Goal: Transaction & Acquisition: Purchase product/service

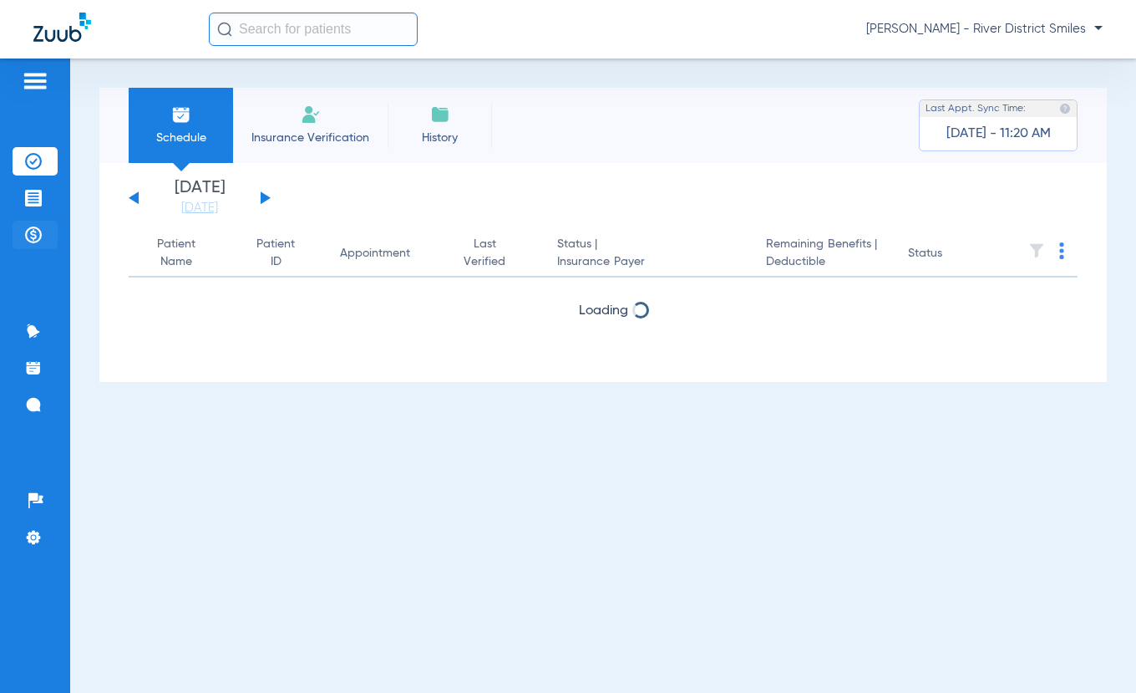
click at [22, 238] on li "Payments & A/R" at bounding box center [35, 235] width 45 height 28
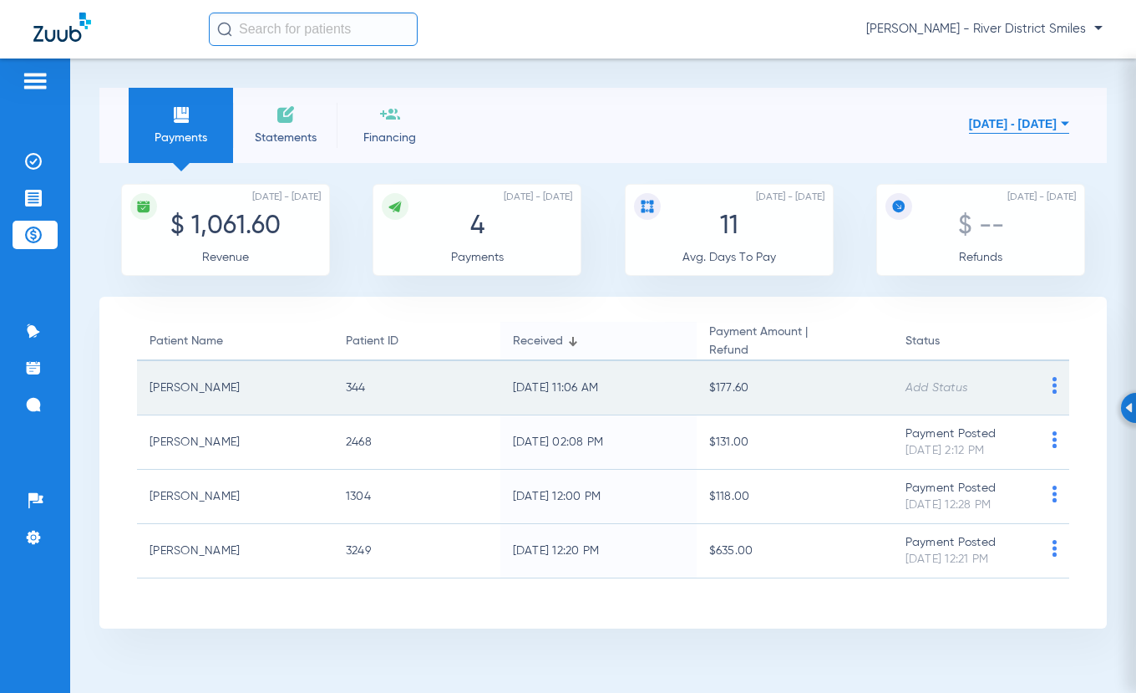
click at [1057, 383] on img at bounding box center [1054, 385] width 21 height 17
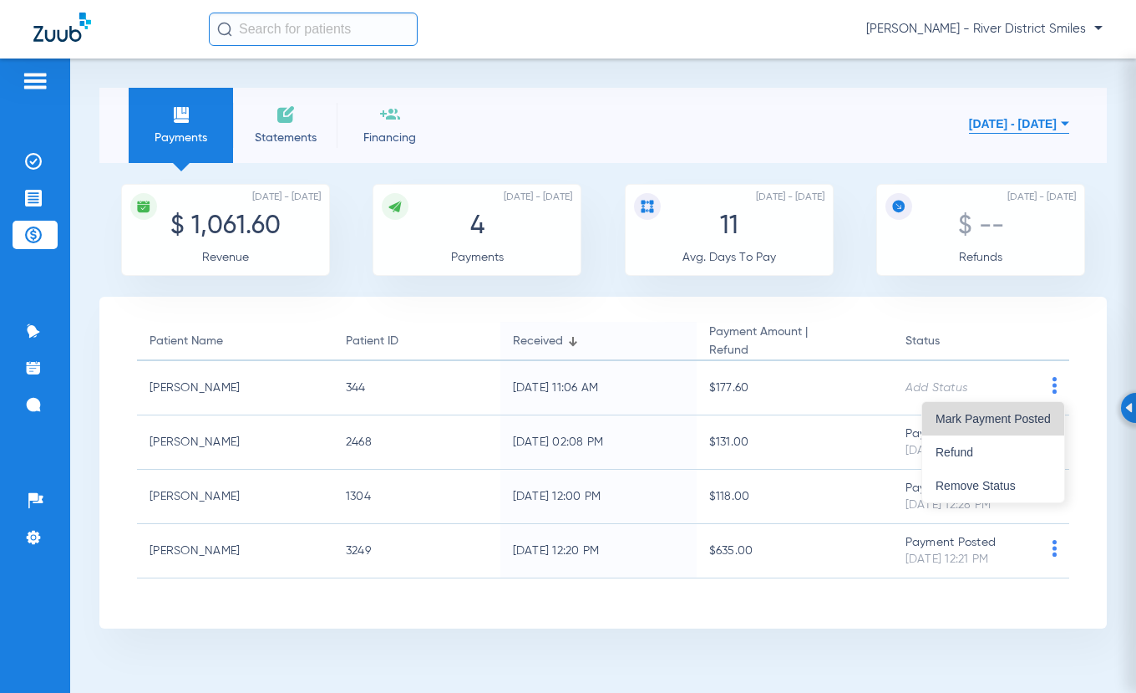
click at [958, 423] on span "Mark Payment Posted" at bounding box center [993, 419] width 115 height 12
click at [287, 119] on img at bounding box center [286, 114] width 20 height 20
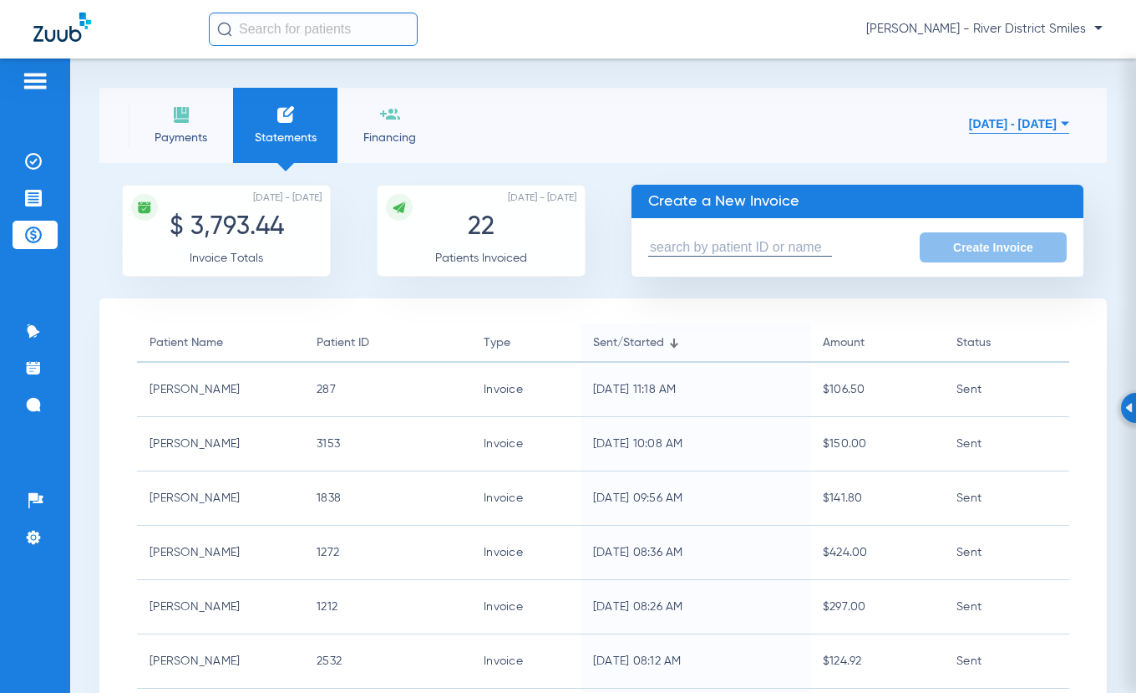
click at [688, 244] on input "text" at bounding box center [740, 248] width 184 height 18
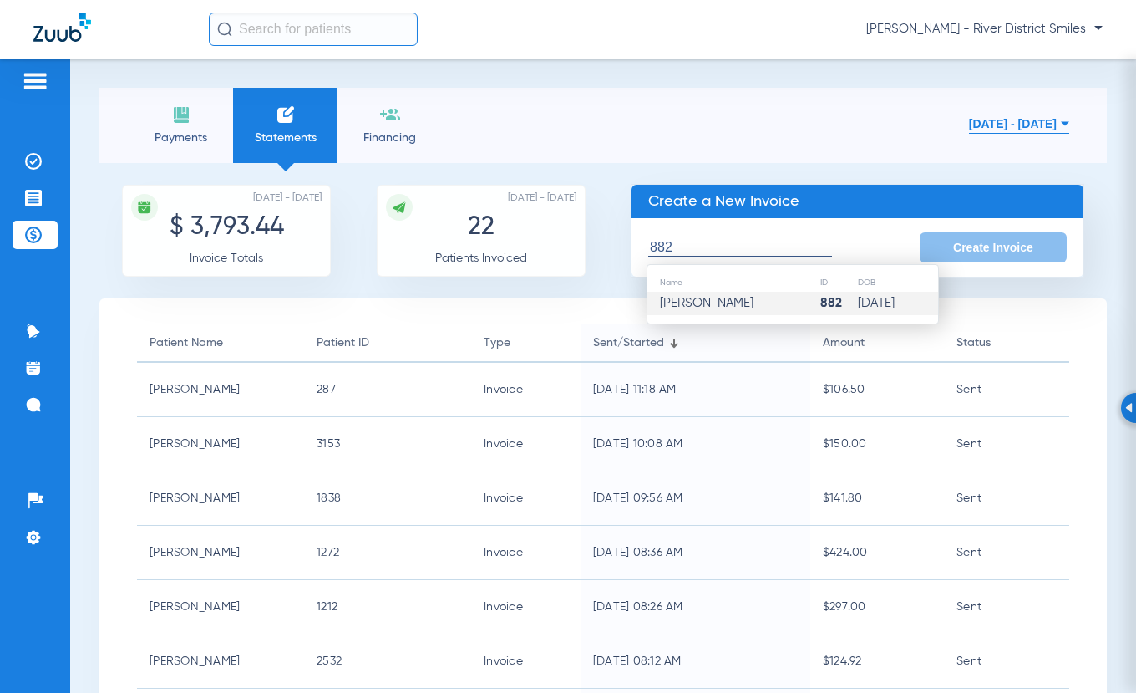
click at [724, 295] on td "[PERSON_NAME]" at bounding box center [733, 303] width 172 height 23
type input "[PERSON_NAME]"
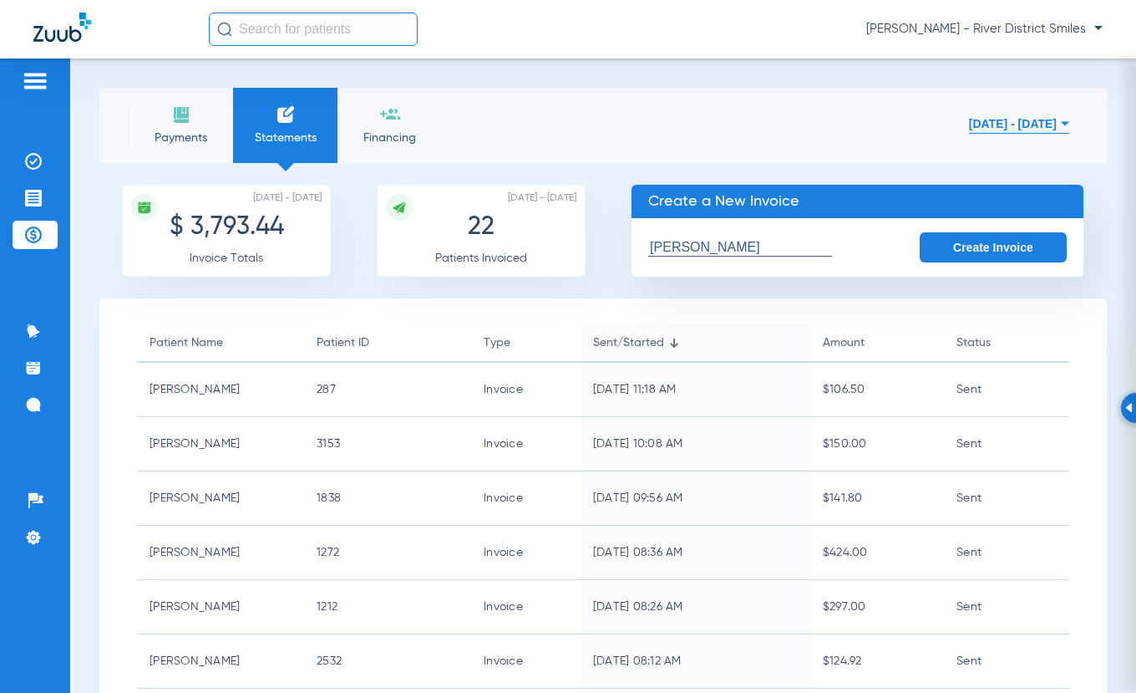
click at [1003, 250] on button "Create Invoice" at bounding box center [993, 247] width 147 height 30
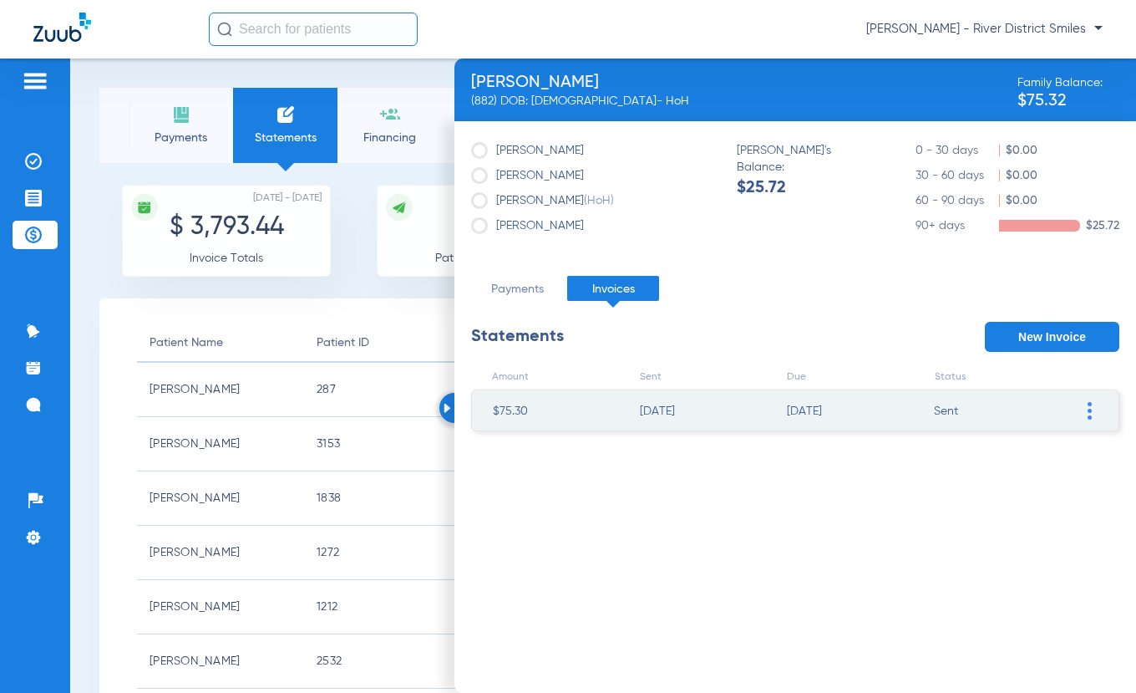
click at [1090, 411] on img at bounding box center [1090, 411] width 4 height 18
click at [581, 515] on div "Amount Sent Due Status $75.30 [DATE] [DATE] Sent Resend Invoice Edit Invoice Ad…" at bounding box center [795, 522] width 648 height 341
click at [719, 404] on li "[DATE]" at bounding box center [701, 411] width 122 height 42
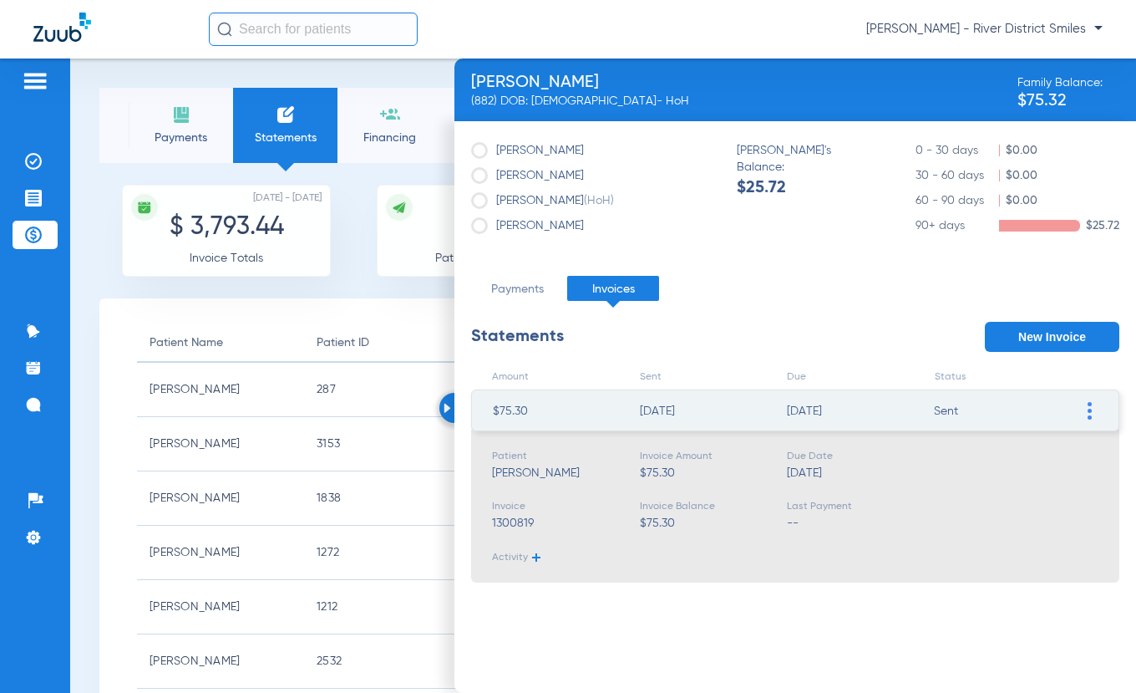
click at [536, 560] on div "Activity" at bounding box center [516, 557] width 48 height 17
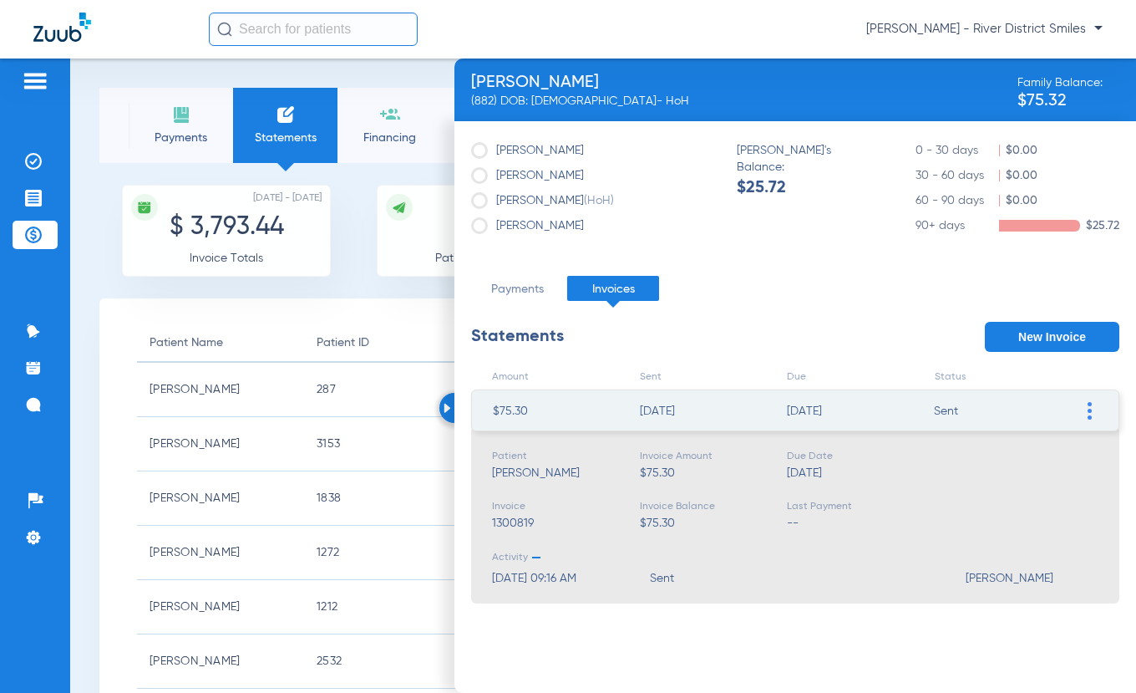
click at [1094, 408] on span at bounding box center [1089, 410] width 17 height 40
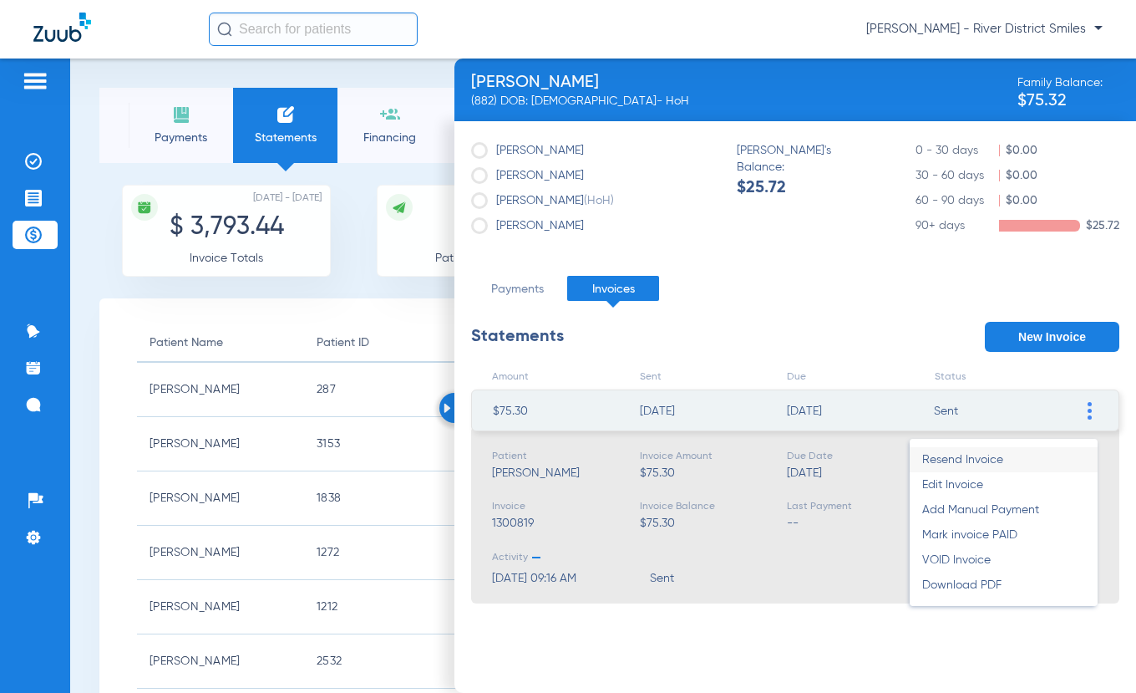
click at [986, 456] on li "Resend Invoice" at bounding box center [1004, 459] width 188 height 25
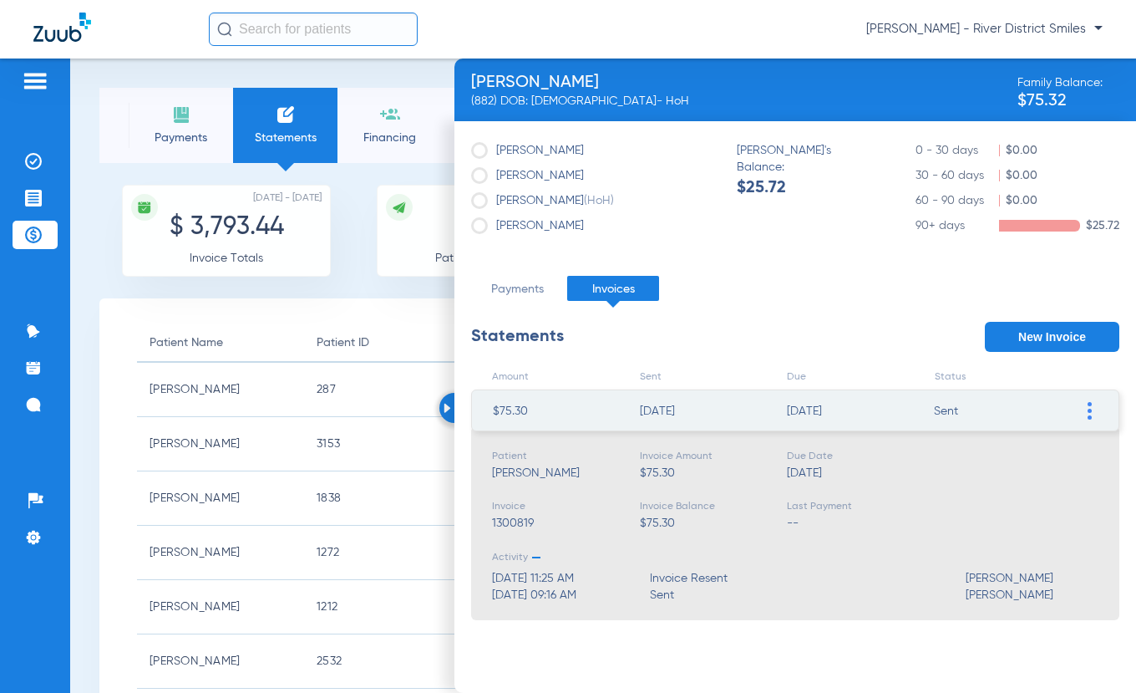
click at [146, 124] on li "Payments" at bounding box center [181, 125] width 104 height 75
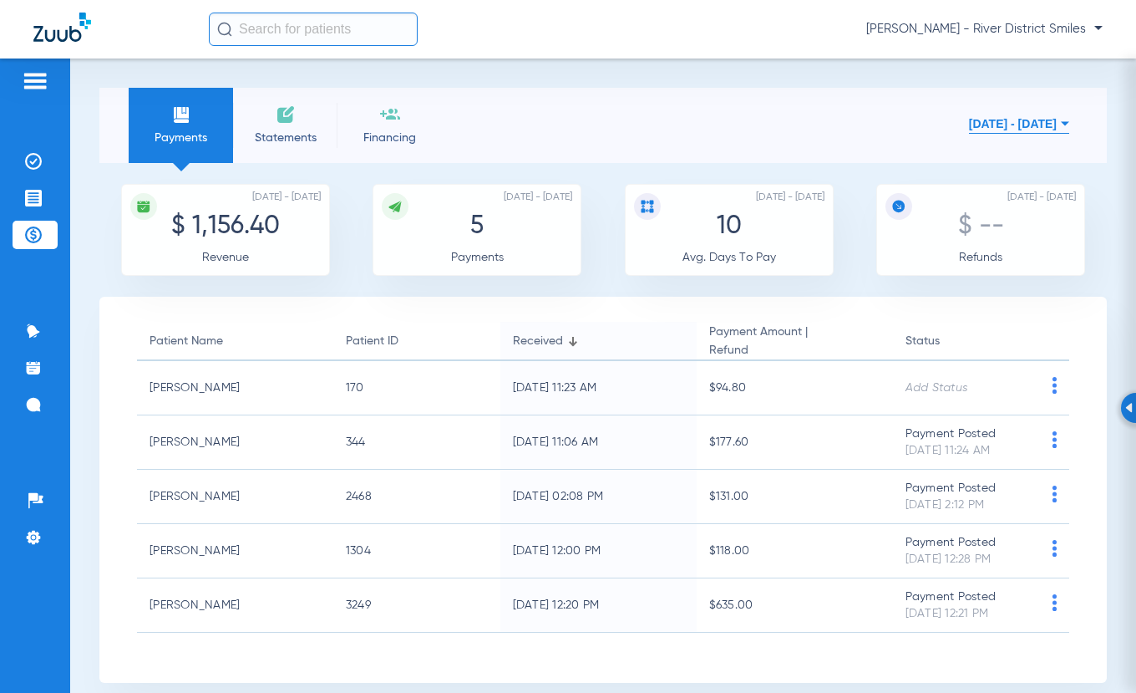
click at [268, 126] on li "Statements" at bounding box center [285, 125] width 104 height 75
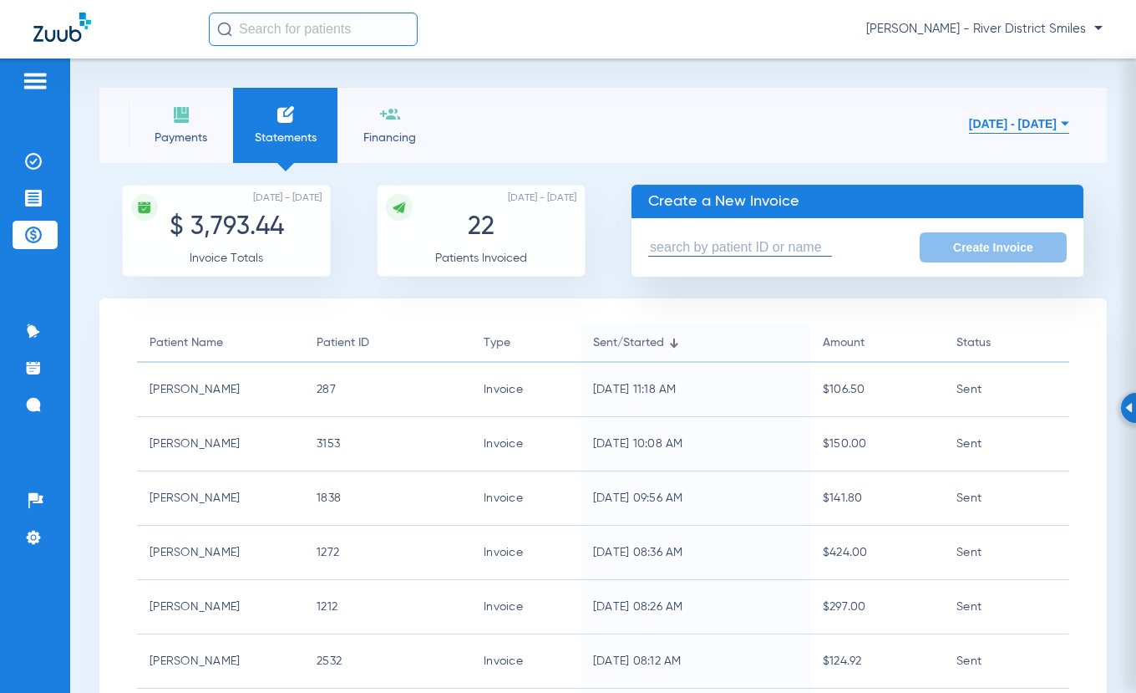
click at [807, 246] on input "text" at bounding box center [740, 248] width 184 height 18
click at [790, 252] on input "text" at bounding box center [740, 248] width 184 height 18
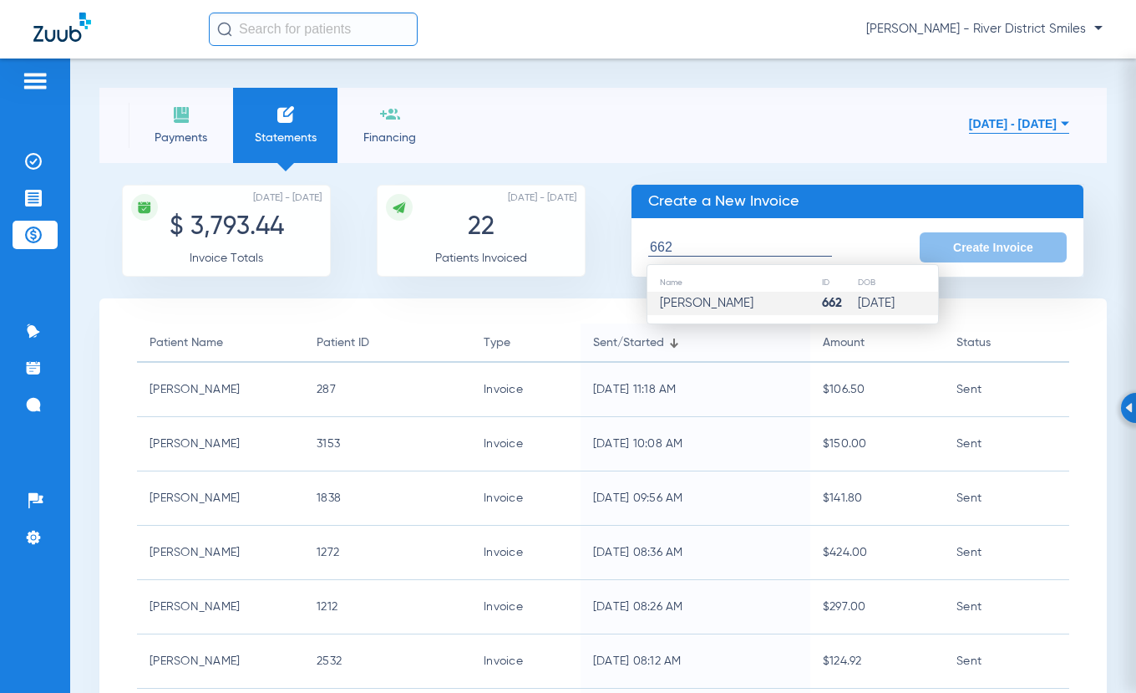
click at [778, 310] on td "[PERSON_NAME]" at bounding box center [734, 303] width 174 height 23
type input "[PERSON_NAME]"
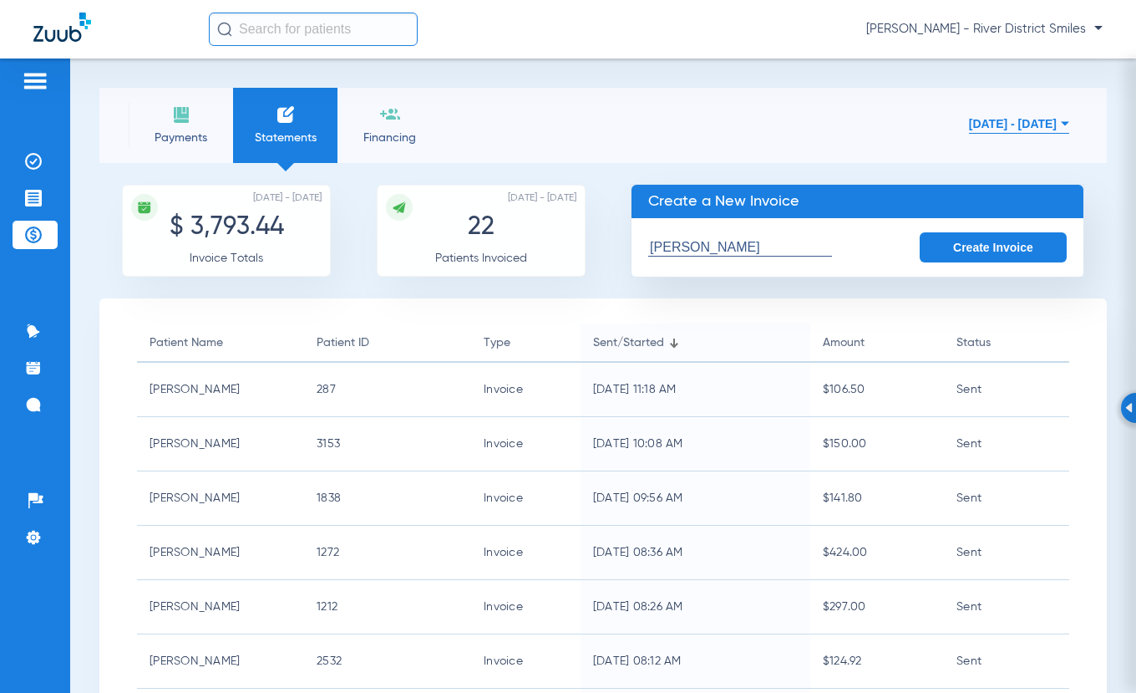
click at [978, 241] on button "Create Invoice" at bounding box center [993, 247] width 147 height 30
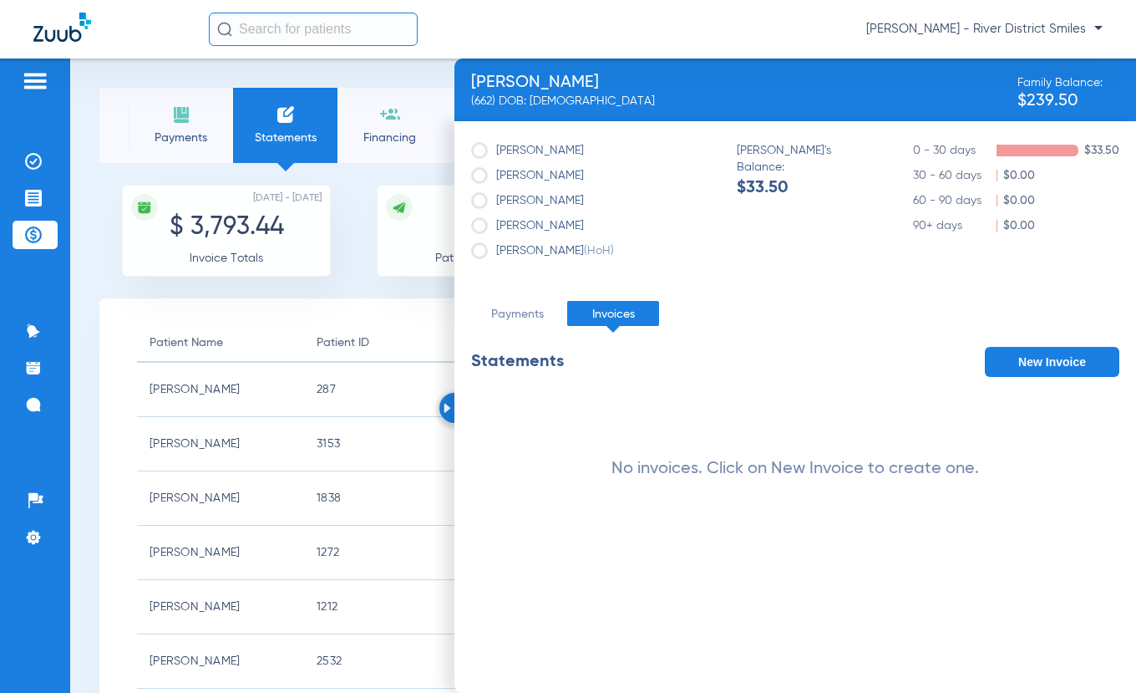
click at [1059, 358] on button "New Invoice" at bounding box center [1052, 362] width 135 height 30
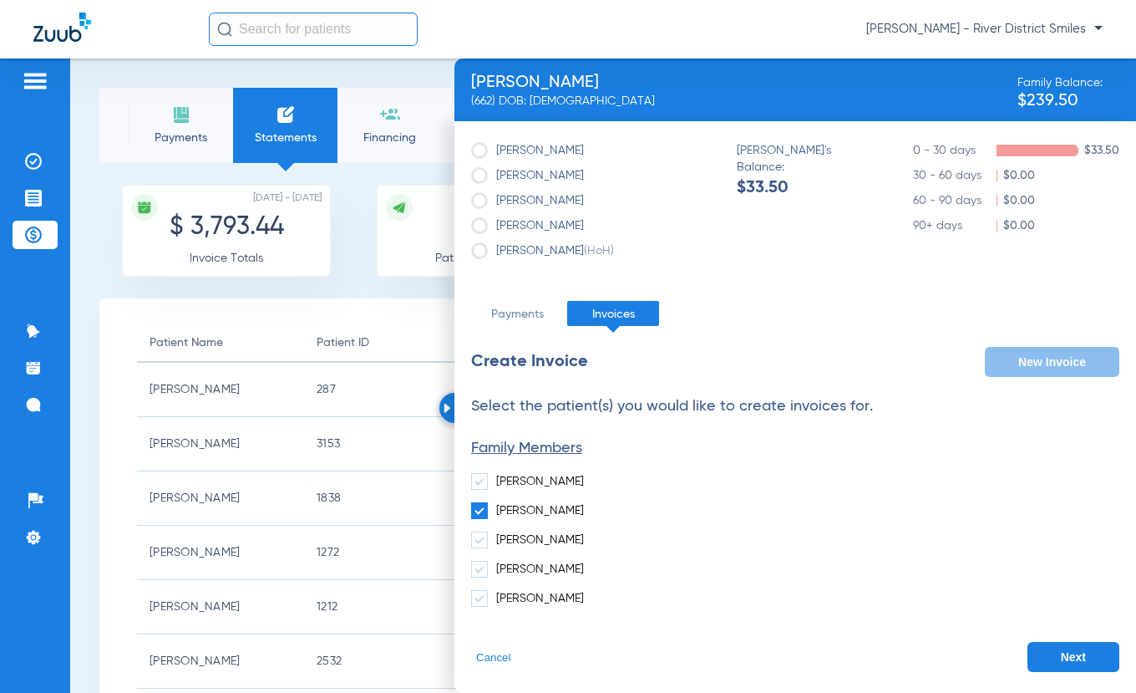
click at [1104, 663] on button "Next" at bounding box center [1074, 657] width 92 height 30
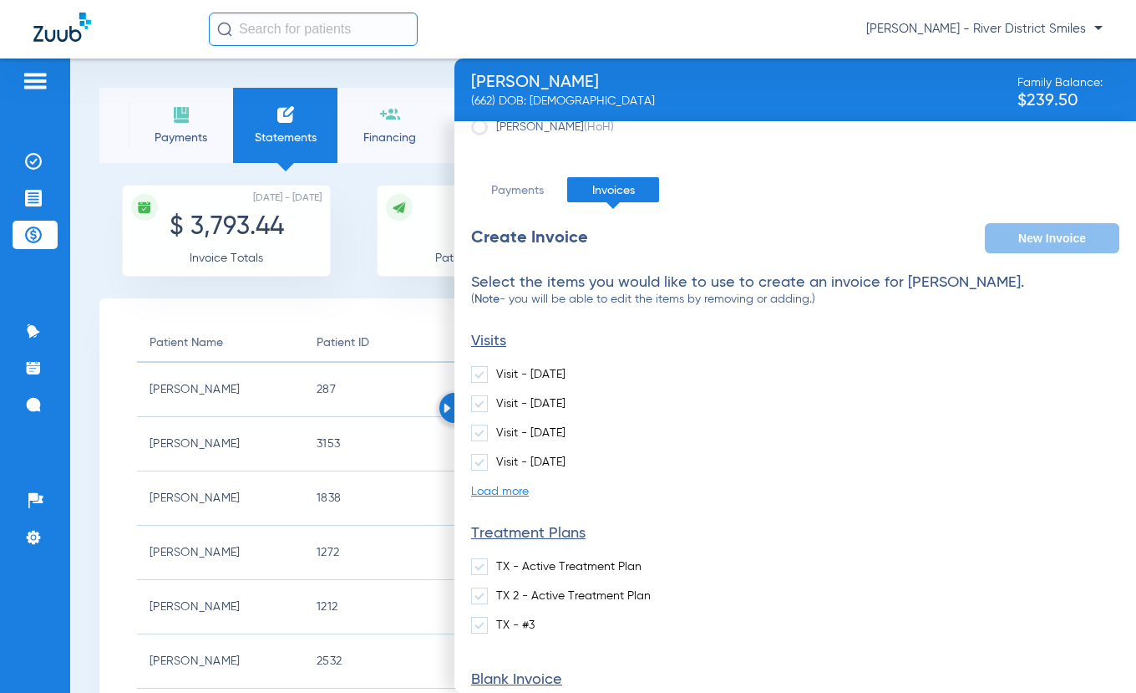
scroll to position [232, 0]
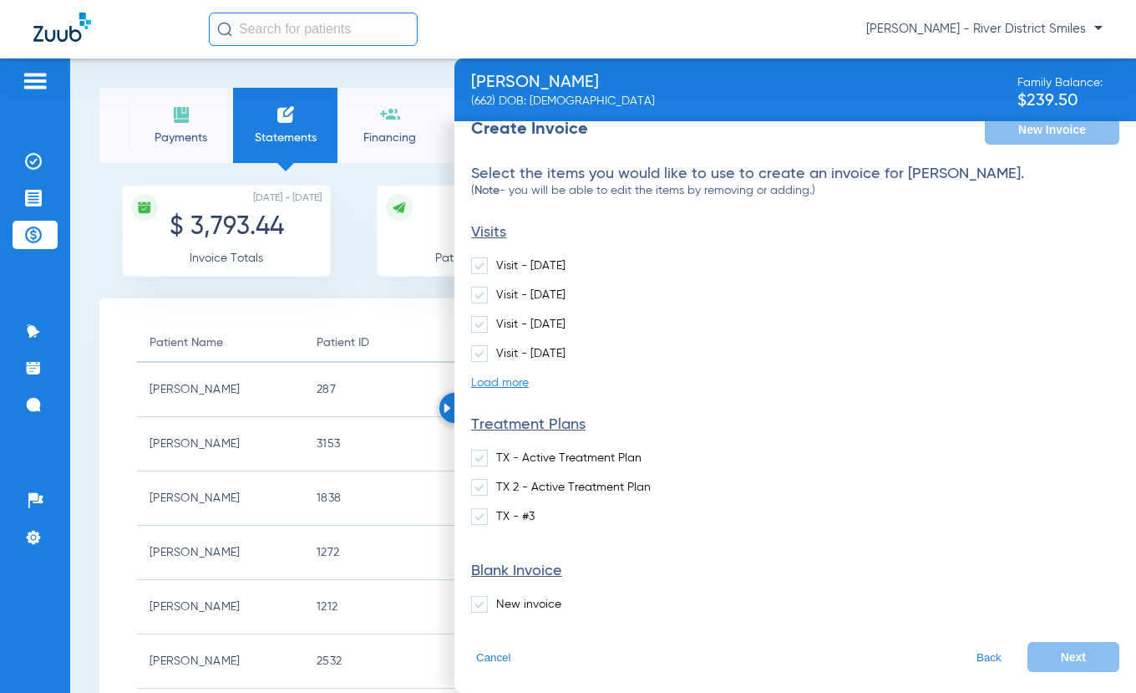
click at [482, 604] on span at bounding box center [479, 604] width 17 height 17
click at [500, 598] on input "New invoice" at bounding box center [500, 598] width 0 height 0
click at [1094, 658] on button "Next" at bounding box center [1074, 657] width 92 height 30
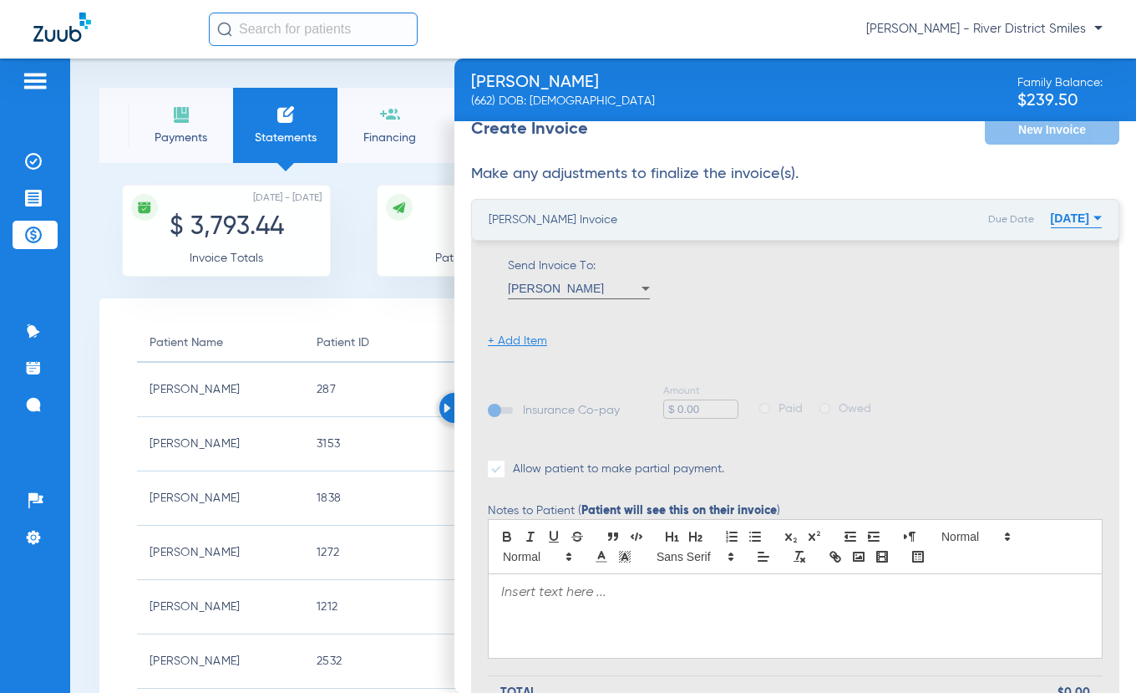
click at [540, 339] on li "+ Add Item" at bounding box center [517, 341] width 59 height 17
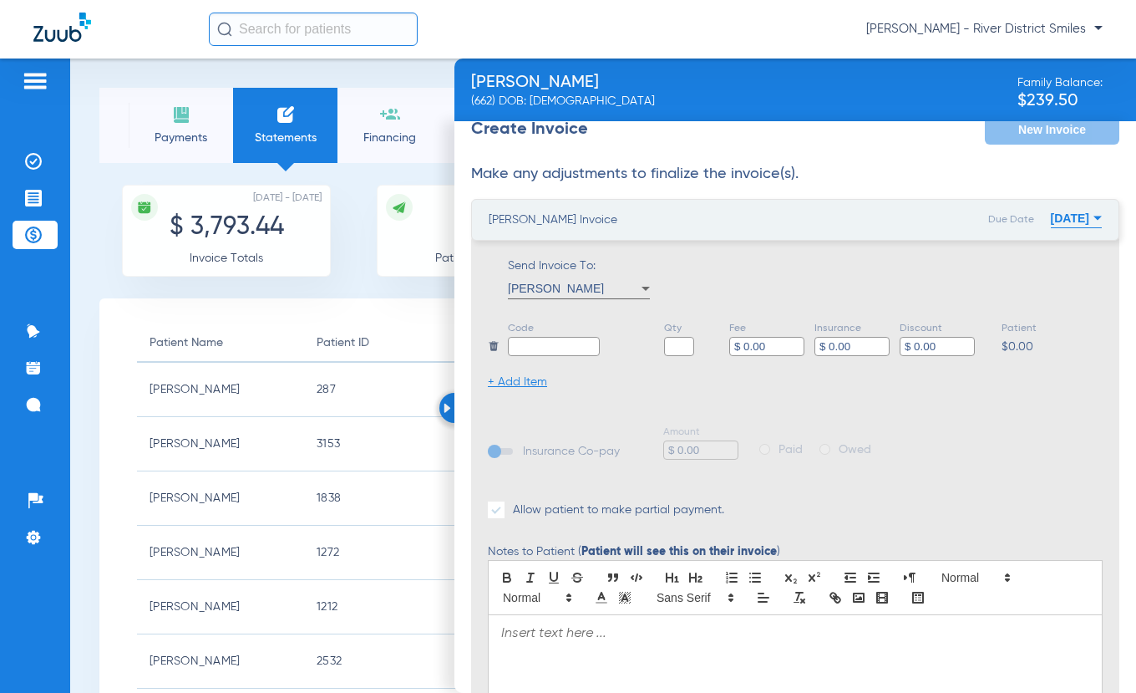
click at [540, 339] on input "text" at bounding box center [554, 346] width 92 height 19
type input "Balance"
type input "1"
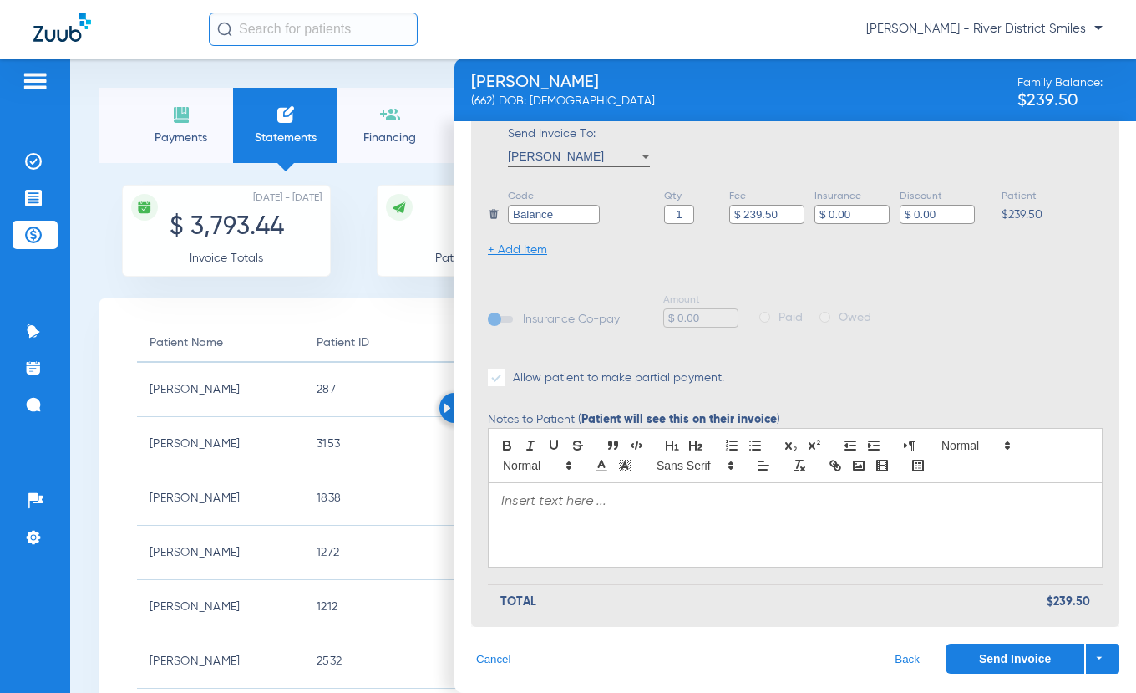
scroll to position [365, 0]
type input "$ 239.50"
click at [570, 505] on p at bounding box center [795, 500] width 588 height 17
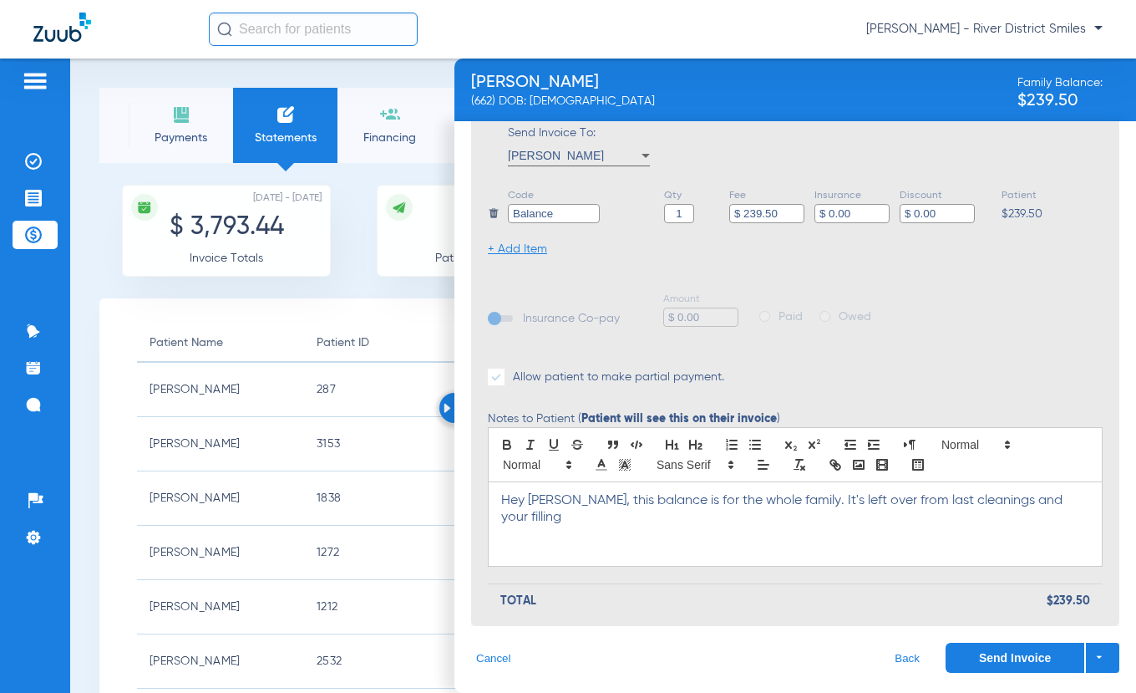
click at [1022, 501] on p "Hey [PERSON_NAME], this balance is for the whole family. It's left over from la…" at bounding box center [795, 508] width 588 height 33
click at [1073, 498] on p "Hey [PERSON_NAME], this balance is for the whole family. It's left over from la…" at bounding box center [795, 508] width 588 height 33
click at [1023, 652] on button "Send Invoice" at bounding box center [1015, 657] width 139 height 30
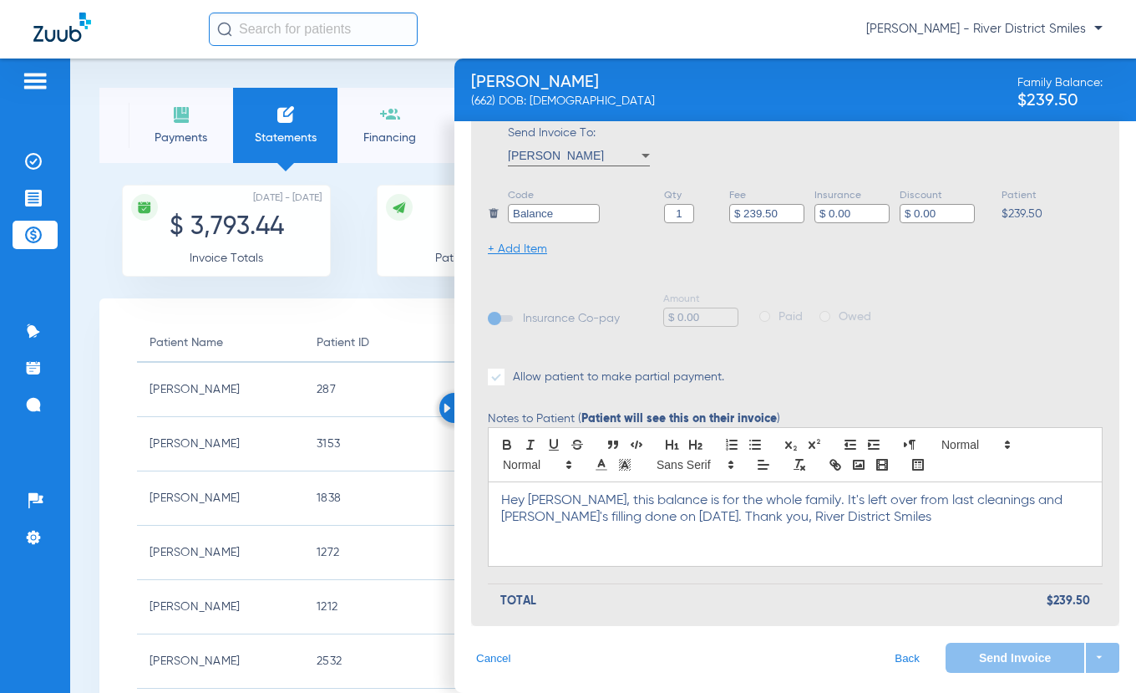
scroll to position [0, 0]
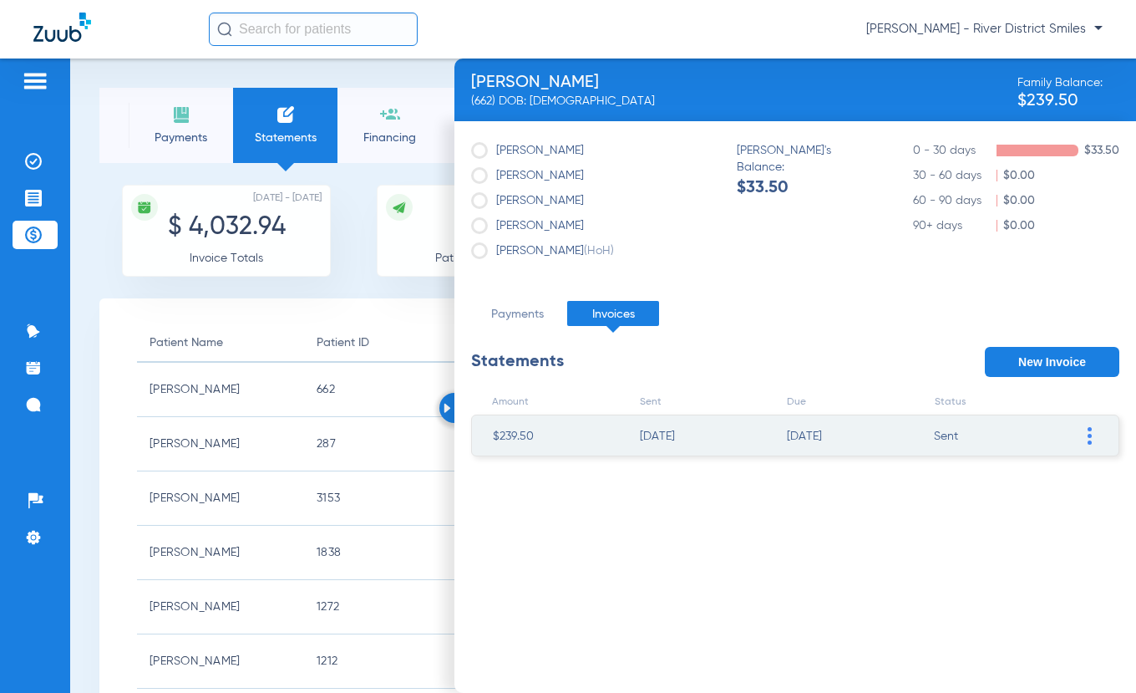
click at [183, 120] on img at bounding box center [181, 114] width 20 height 20
